Goal: Task Accomplishment & Management: Use online tool/utility

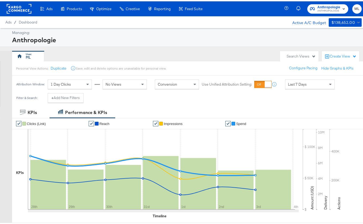
click at [0, 0] on div "Manage all your created Overlay Designs." at bounding box center [0, 0] width 0 height 0
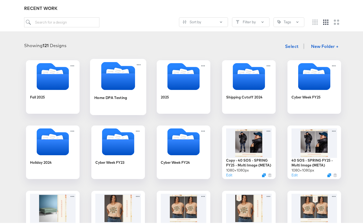
scroll to position [54, 0]
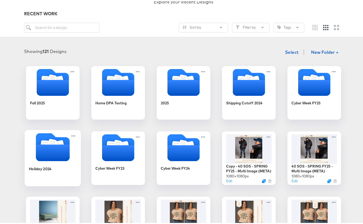
click at [50, 154] on icon "Folder" at bounding box center [53, 151] width 34 height 17
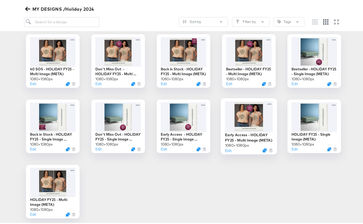
scroll to position [267, 0]
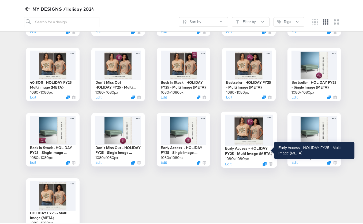
click at [247, 145] on div "Early Access - HOLIDAY FY25 - Multi Image (META)" at bounding box center [249, 149] width 48 height 10
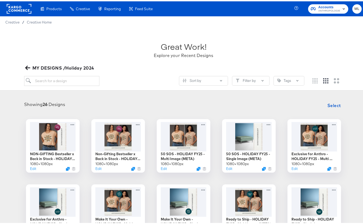
click at [27, 67] on icon "button" at bounding box center [27, 67] width 5 height 4
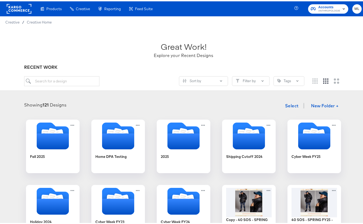
scroll to position [27, 0]
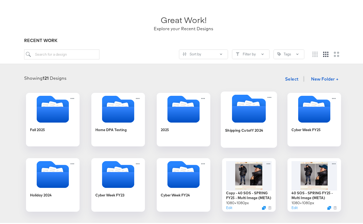
click at [254, 118] on icon "Folder" at bounding box center [249, 113] width 34 height 17
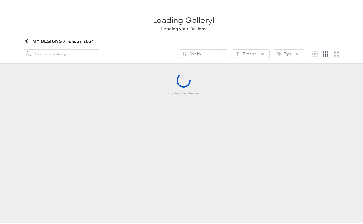
scroll to position [26, 0]
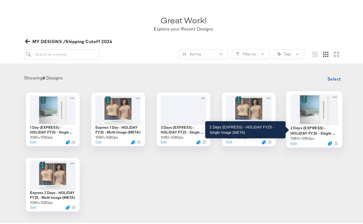
click at [304, 128] on div "2 Days (EXPRESS) - HOLIDAY FY25 - Single Image (META)" at bounding box center [314, 129] width 48 height 10
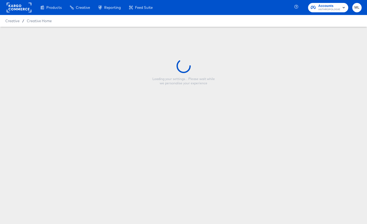
type input "2 Days (EXPRESS) - HOLIDAY FY25 - Single Image (META)"
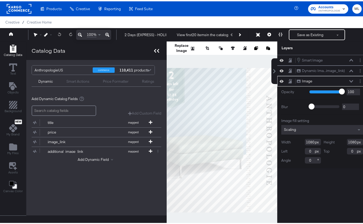
click at [156, 50] on icon at bounding box center [156, 50] width 5 height 4
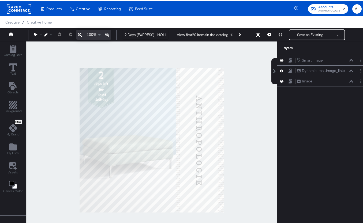
click at [247, 104] on div at bounding box center [151, 139] width 251 height 198
click at [358, 150] on div "Smart Image Smart Image Dynamic Ima...image_link) Dynamic Image (image_link) Im…" at bounding box center [322, 142] width 90 height 176
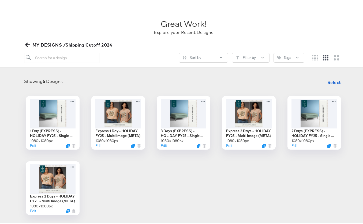
scroll to position [54, 0]
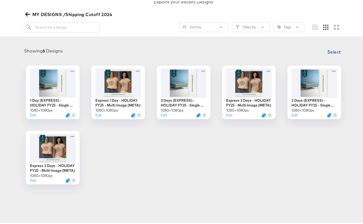
click at [25, 12] on icon "button" at bounding box center [27, 12] width 5 height 5
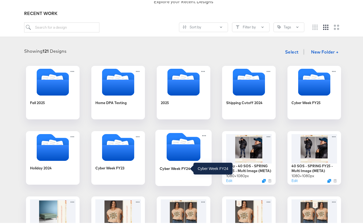
click at [178, 167] on div "Cyber Week FY24" at bounding box center [175, 167] width 31 height 5
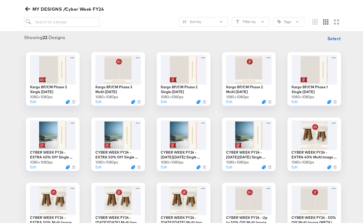
scroll to position [47, 0]
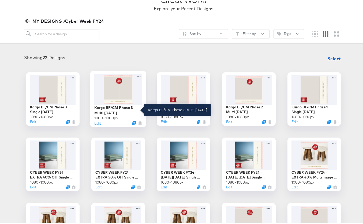
click at [115, 107] on div "Kargo BF/CM Phase 3 Multi [DATE]" at bounding box center [118, 109] width 48 height 10
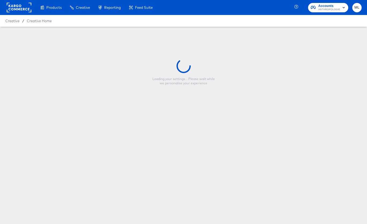
type input "Kargo BF/CM Phase 3 Multi [DATE]"
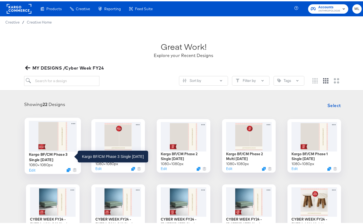
click at [46, 157] on div "Kargo BF/CM Phase 3 Single [DATE]" at bounding box center [53, 155] width 48 height 10
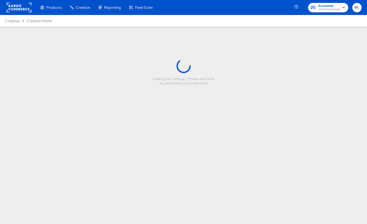
type input "Kargo BF/CM Phase 3 Single [DATE]"
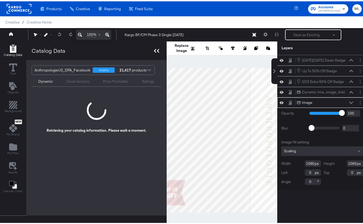
click at [157, 50] on icon at bounding box center [158, 50] width 2 height 4
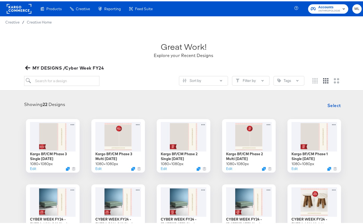
click at [26, 66] on icon "button" at bounding box center [27, 67] width 5 height 4
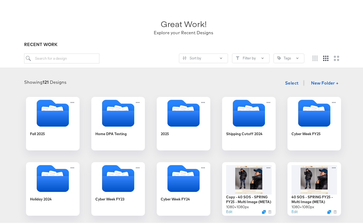
scroll to position [54, 0]
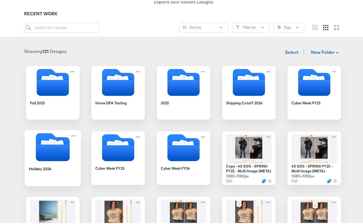
click at [54, 158] on icon "Folder" at bounding box center [53, 151] width 34 height 17
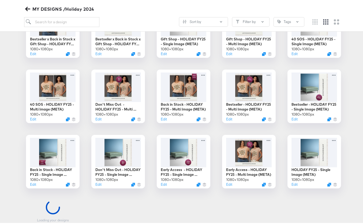
scroll to position [294, 0]
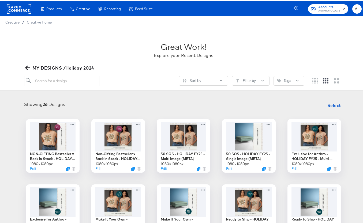
click at [28, 68] on icon "button" at bounding box center [27, 66] width 5 height 5
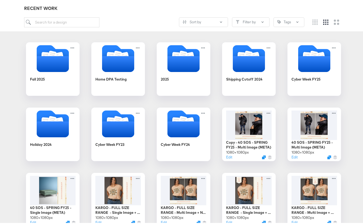
scroll to position [54, 0]
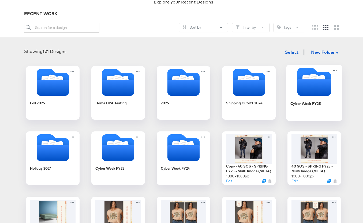
click at [296, 102] on div "Cyber Week FY25" at bounding box center [305, 102] width 31 height 5
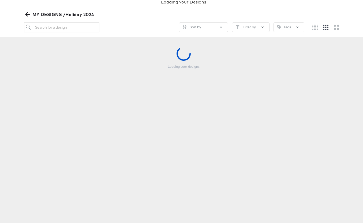
scroll to position [53, 0]
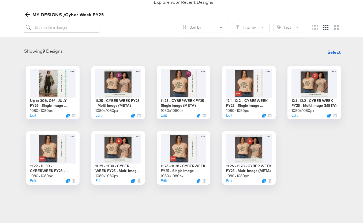
click at [26, 14] on icon "button" at bounding box center [27, 13] width 5 height 4
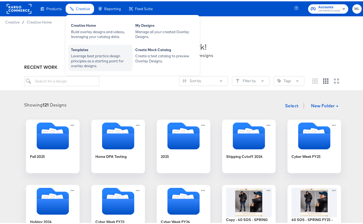
click at [84, 51] on div "Templates" at bounding box center [100, 49] width 59 height 6
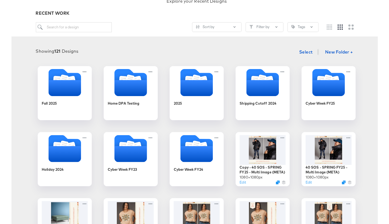
scroll to position [54, 0]
